Goal: Ask a question

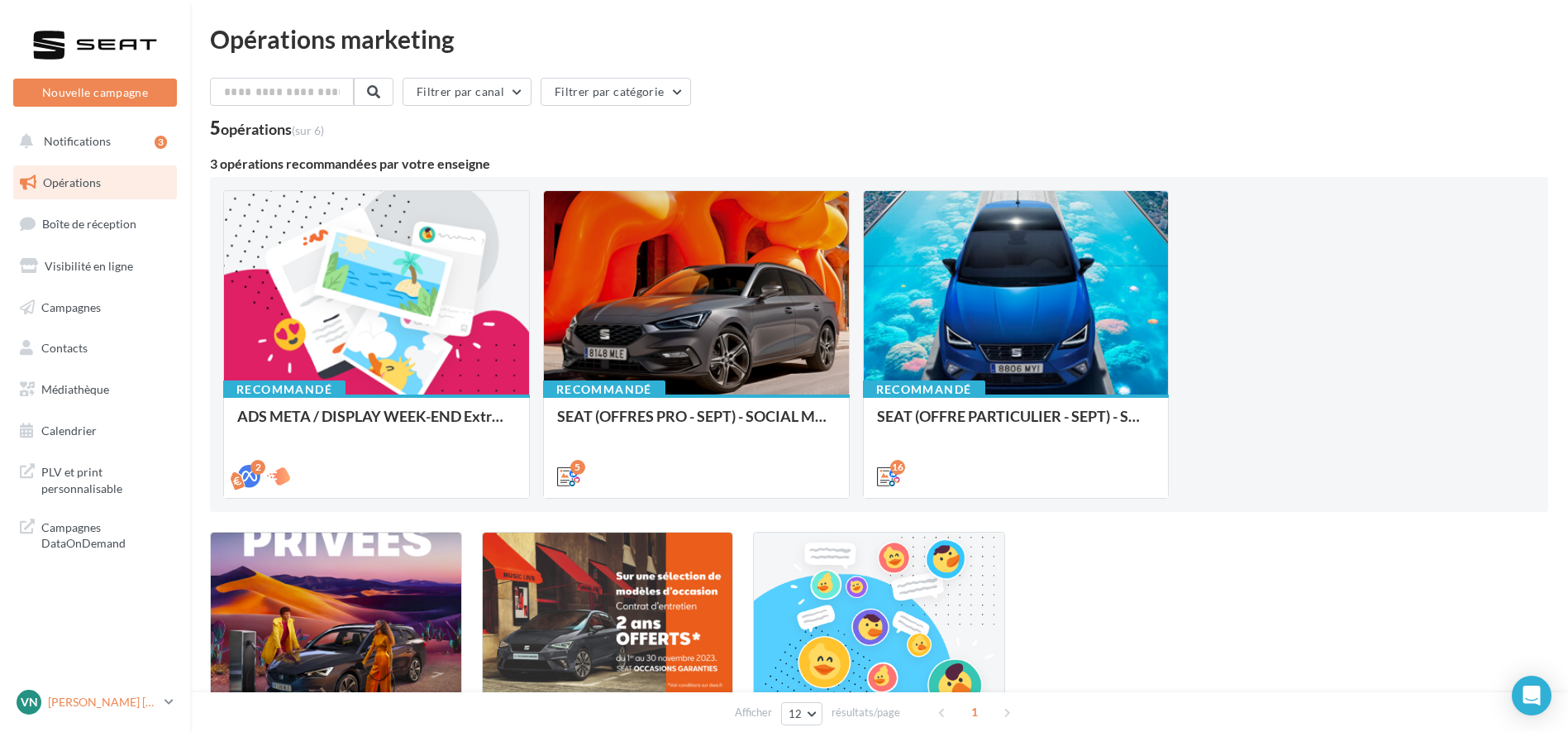
click at [160, 701] on link "VN [PERSON_NAME] [PERSON_NAME] SEAT-[GEOGRAPHIC_DATA]" at bounding box center [95, 702] width 164 height 32
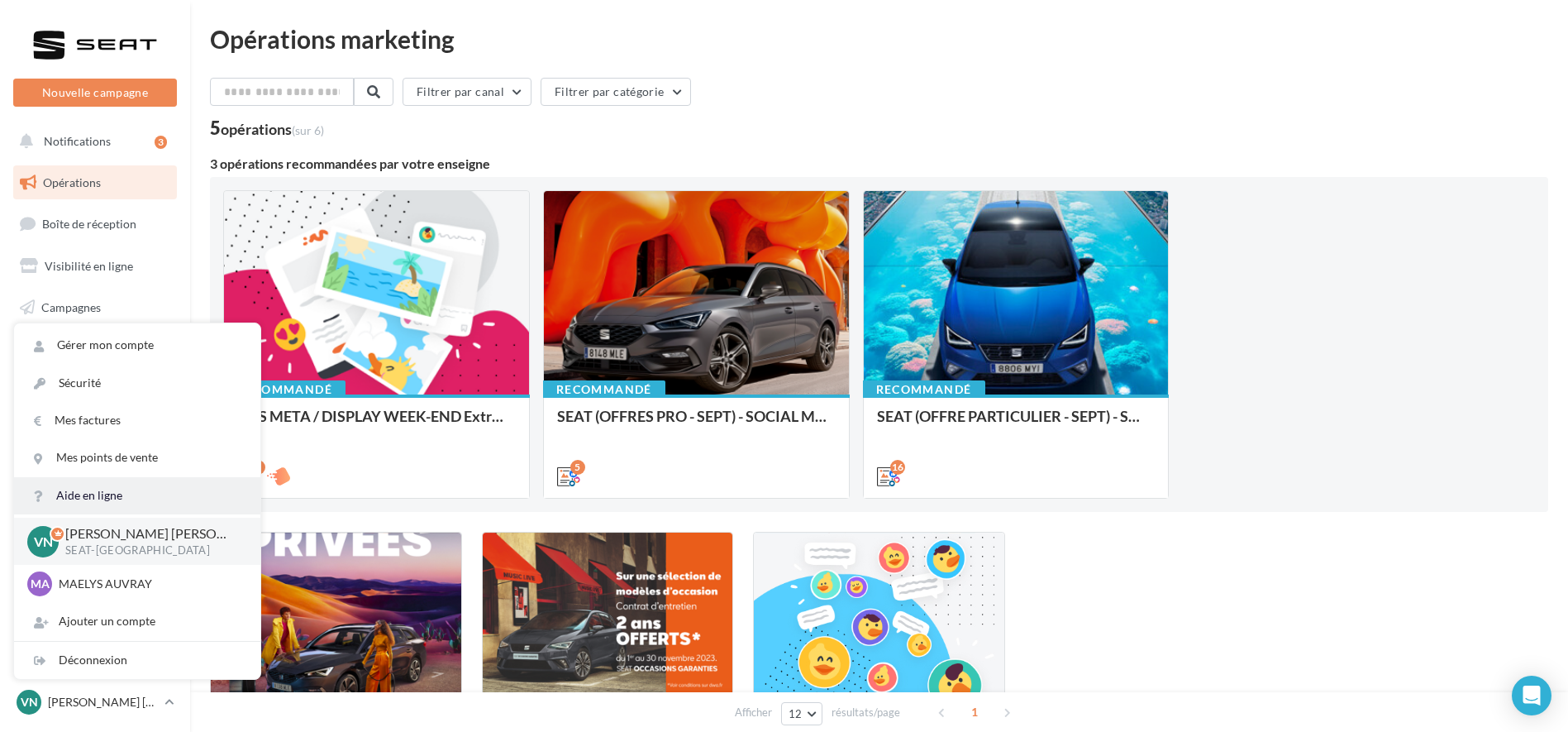
click at [103, 495] on link "Aide en ligne" at bounding box center [137, 496] width 247 height 38
click at [1239, 576] on div "SOME - SEAT VENTES PRIVEES Phase teasing et phase de vente. 3 SEAT Occasions Ga…" at bounding box center [878, 668] width 1338 height 272
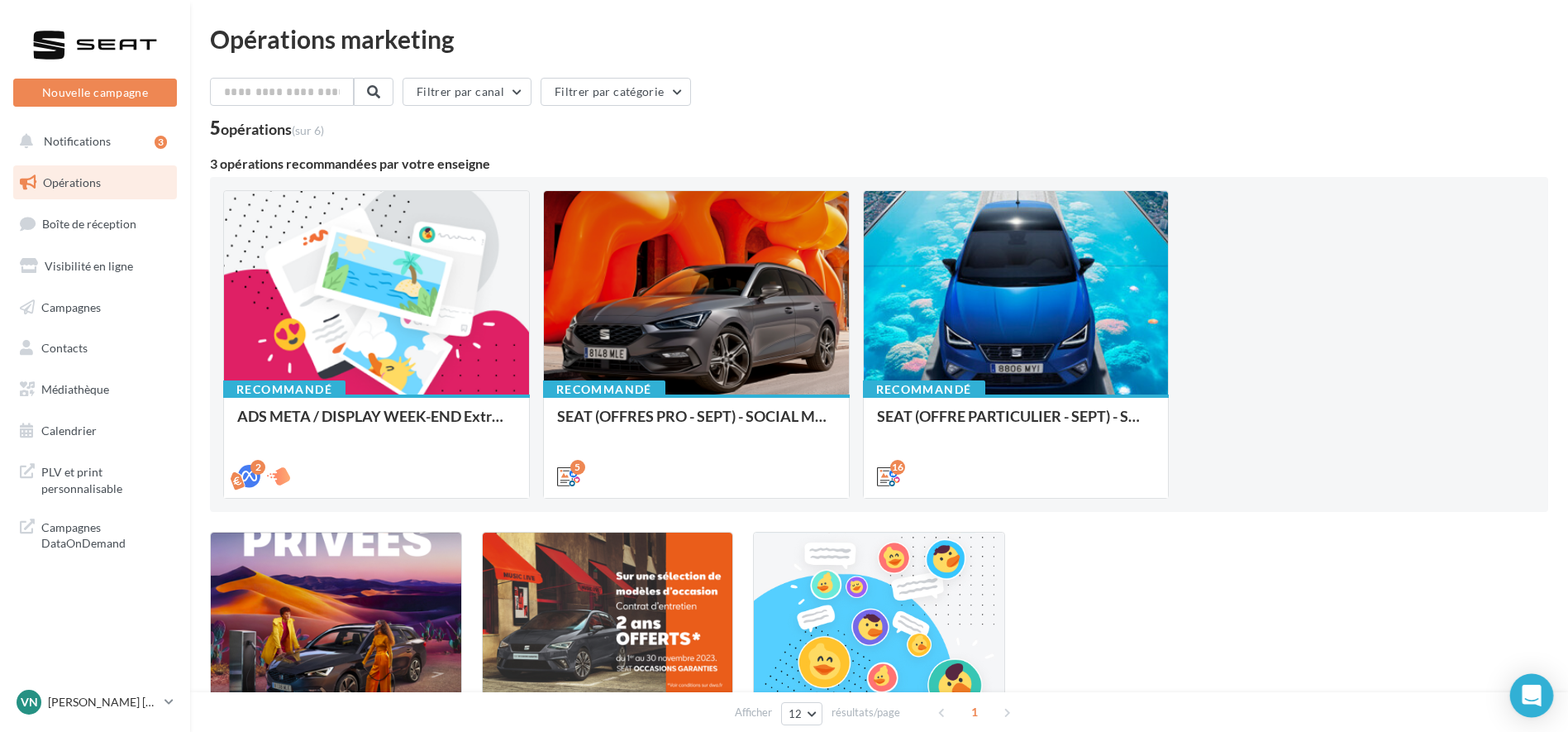
click at [1536, 701] on icon "Open Intercom Messenger" at bounding box center [1530, 695] width 19 height 21
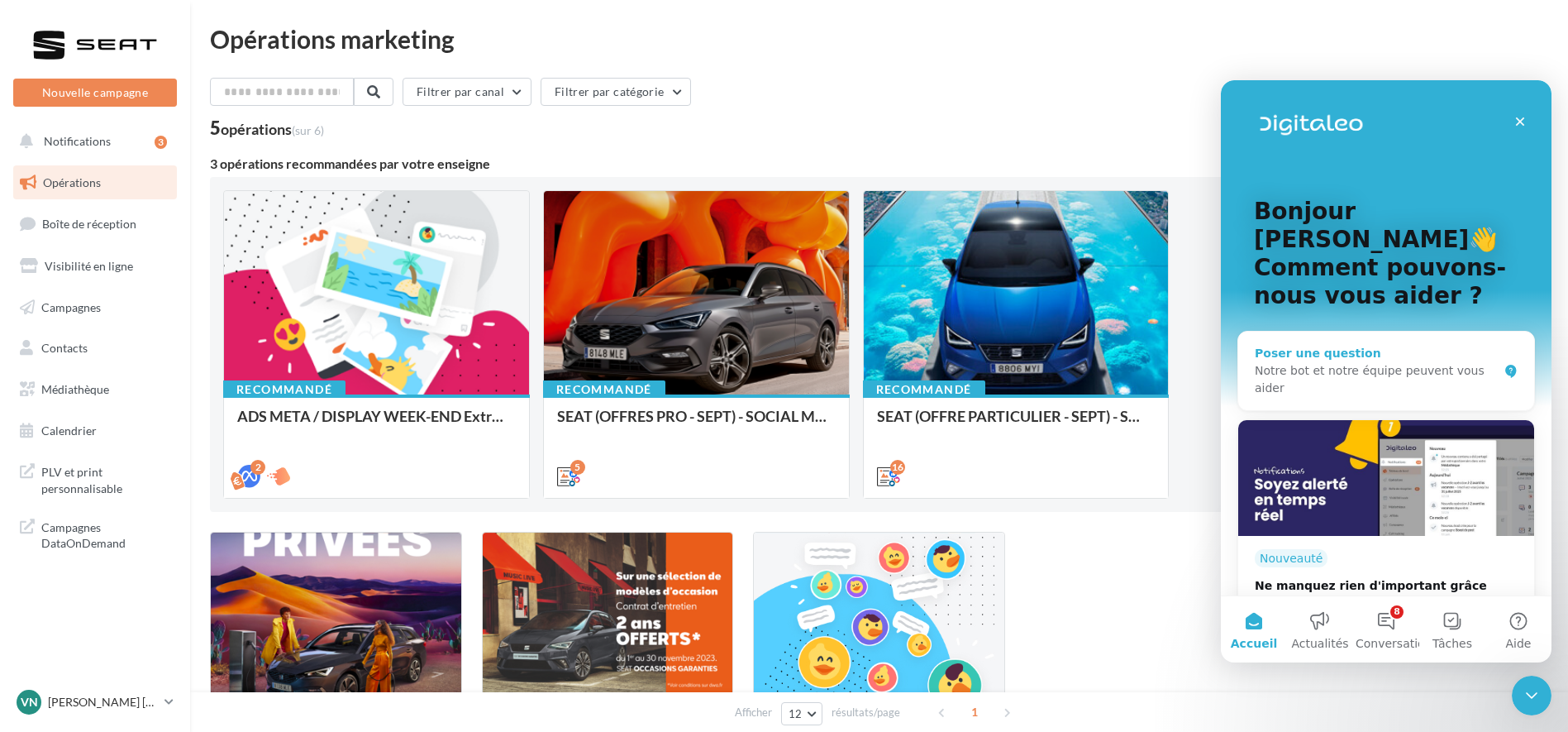
click at [1285, 362] on div "Notre bot et notre équipe peuvent vous aider" at bounding box center [1376, 379] width 243 height 35
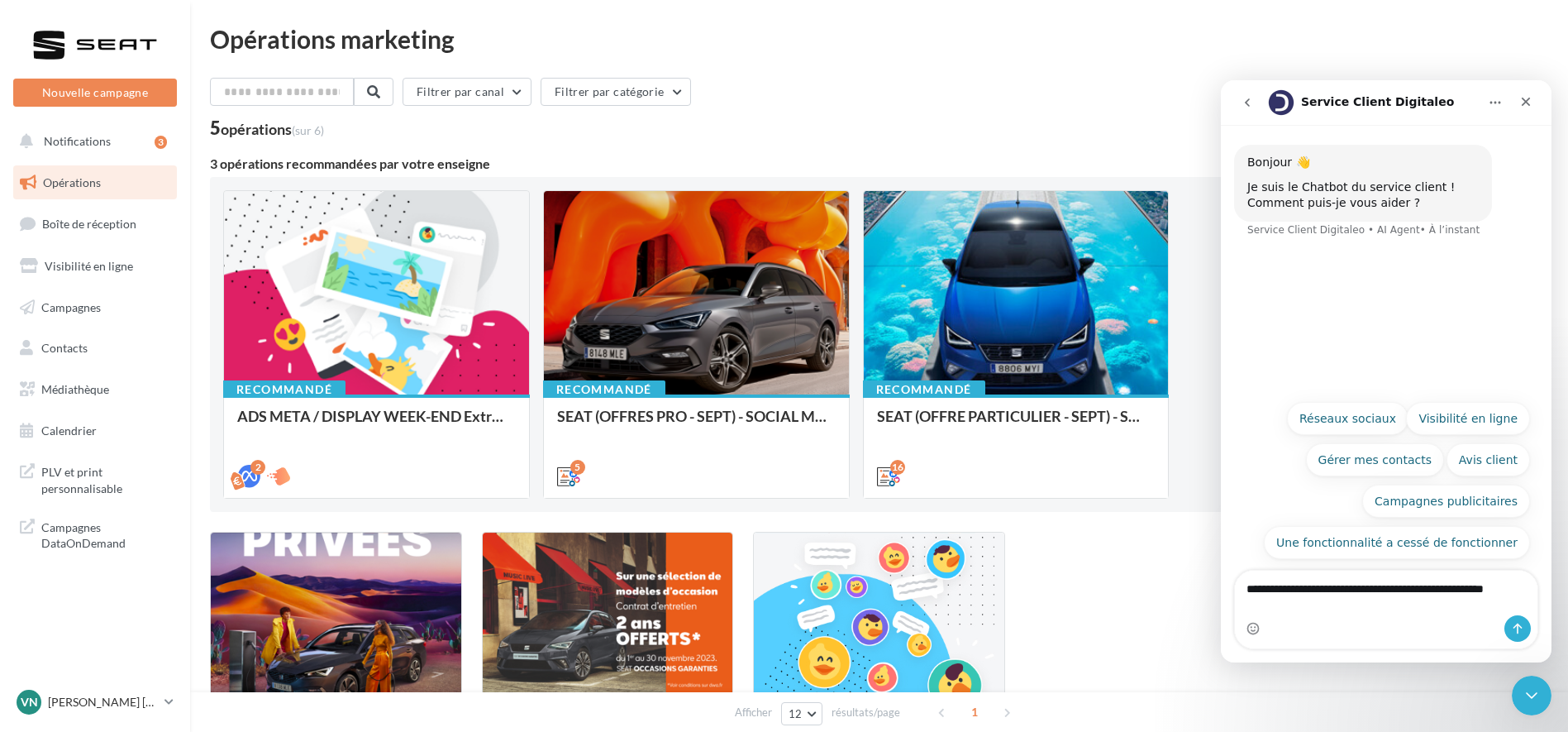
type textarea "**********"
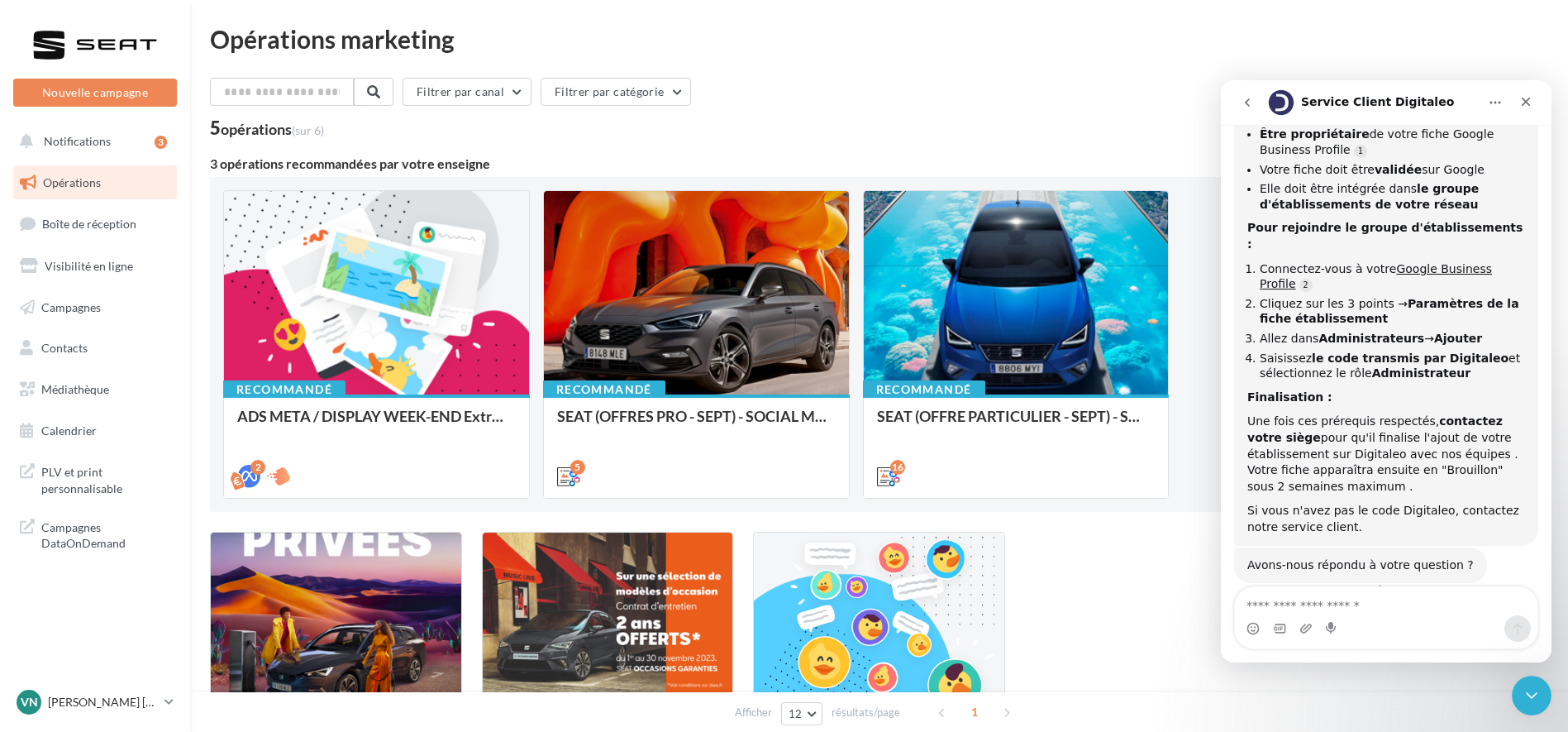
scroll to position [261, 0]
click at [1309, 598] on textarea "Envoyer un message..." at bounding box center [1385, 600] width 302 height 28
type textarea "**********"
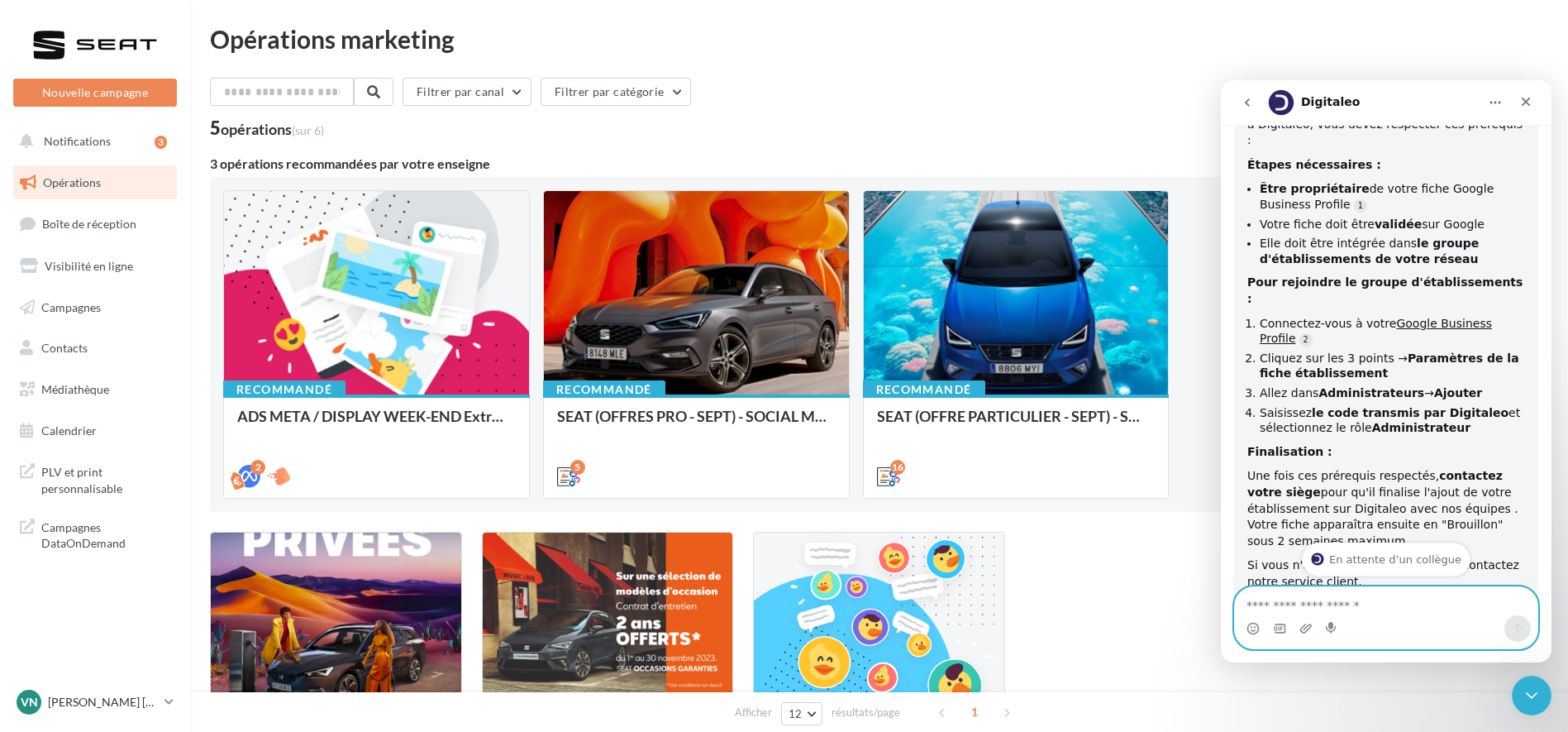
scroll to position [633, 0]
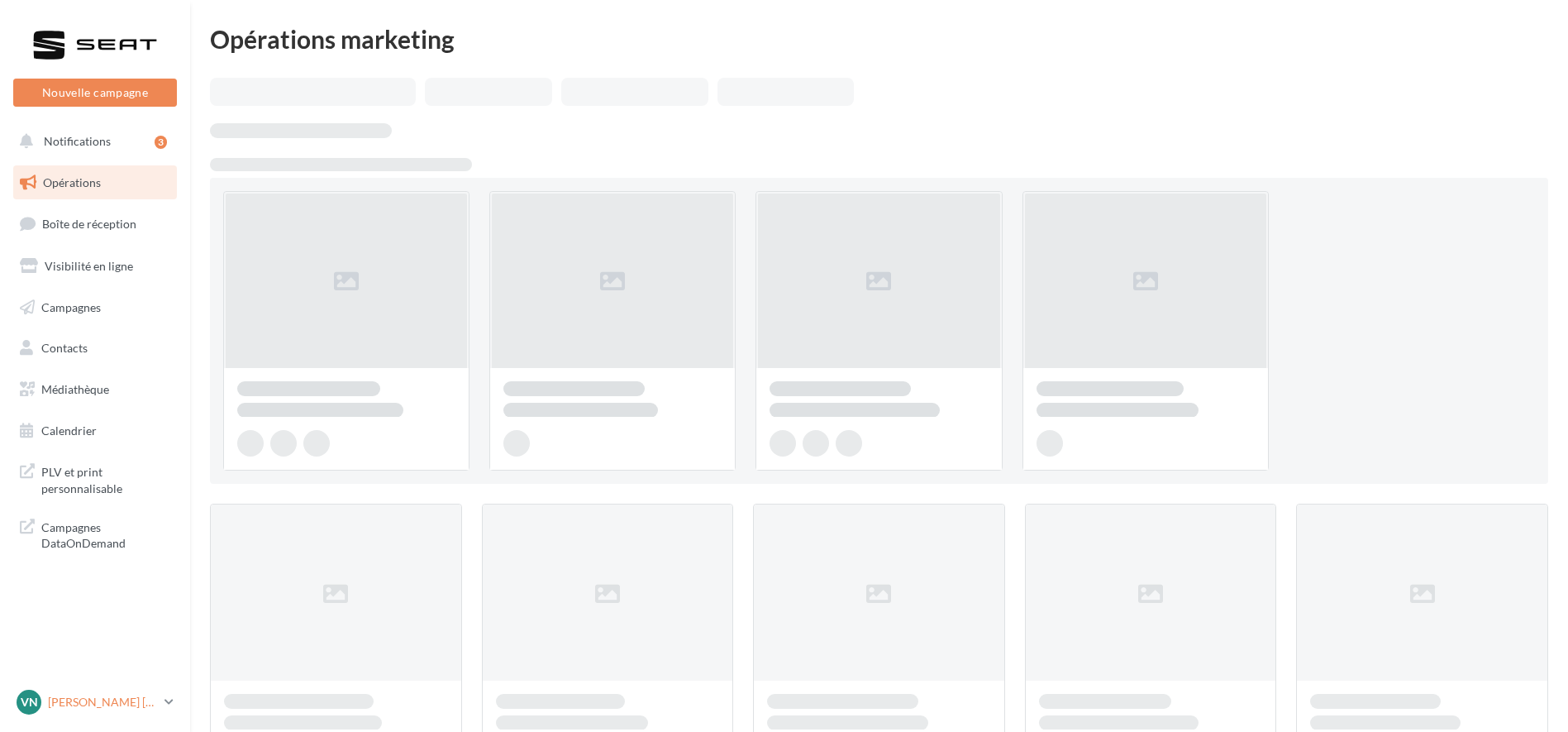
click at [132, 701] on p "[PERSON_NAME] [PERSON_NAME]" at bounding box center [102, 701] width 110 height 16
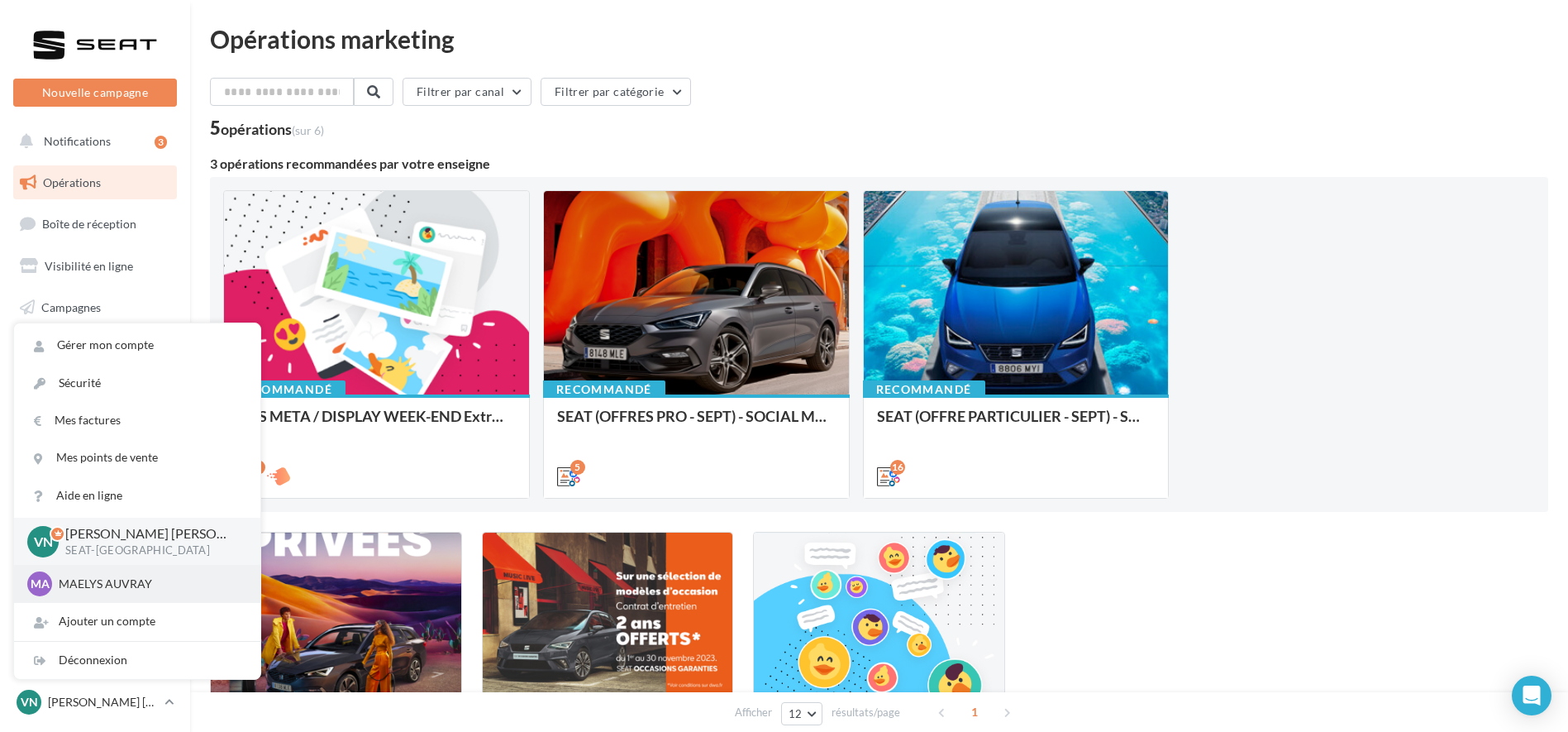
click at [164, 581] on p "MAELYS AUVRAY" at bounding box center [149, 583] width 182 height 16
